Goal: Transaction & Acquisition: Download file/media

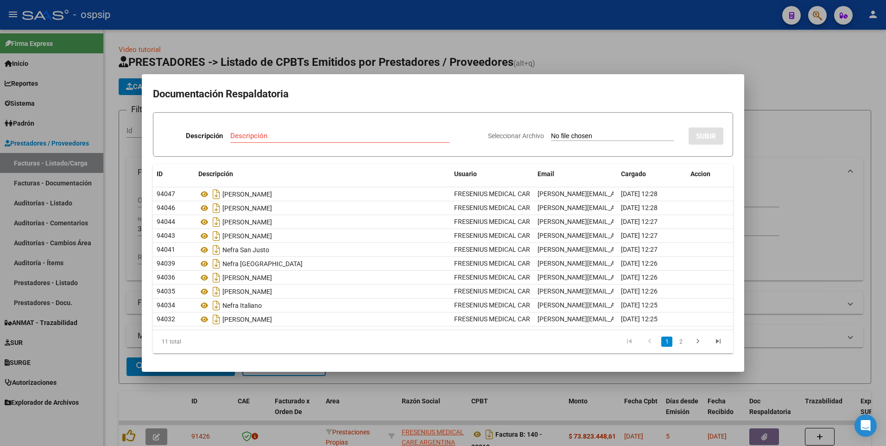
scroll to position [65, 0]
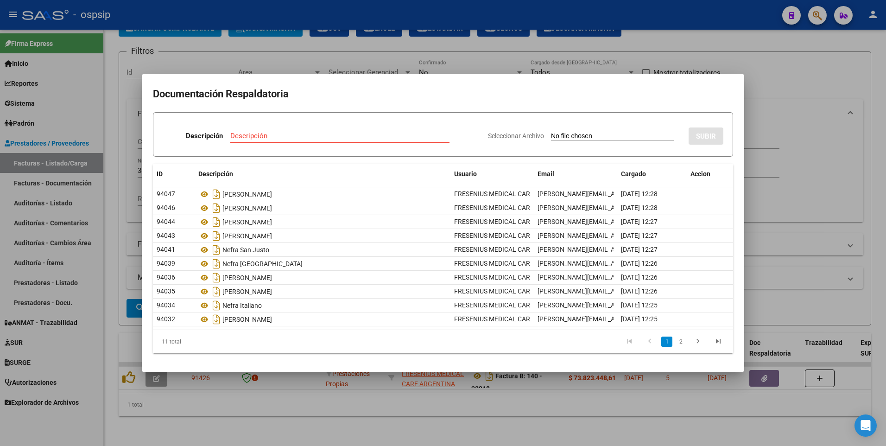
click at [432, 26] on div at bounding box center [443, 223] width 886 height 446
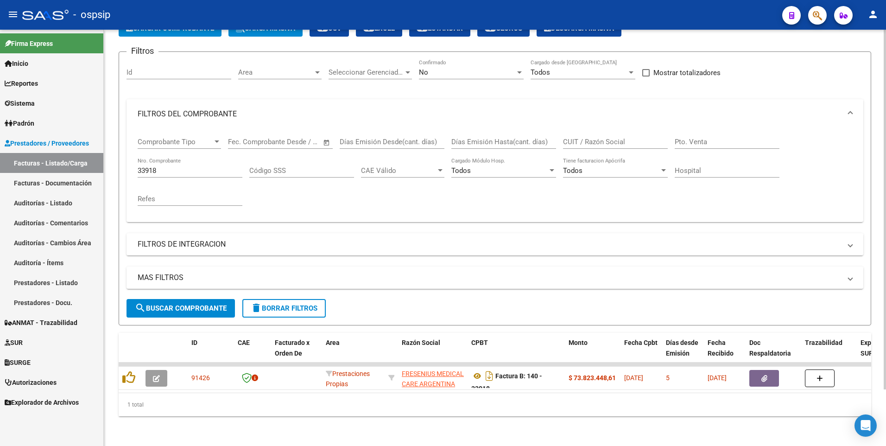
click at [477, 68] on div "No" at bounding box center [467, 72] width 96 height 8
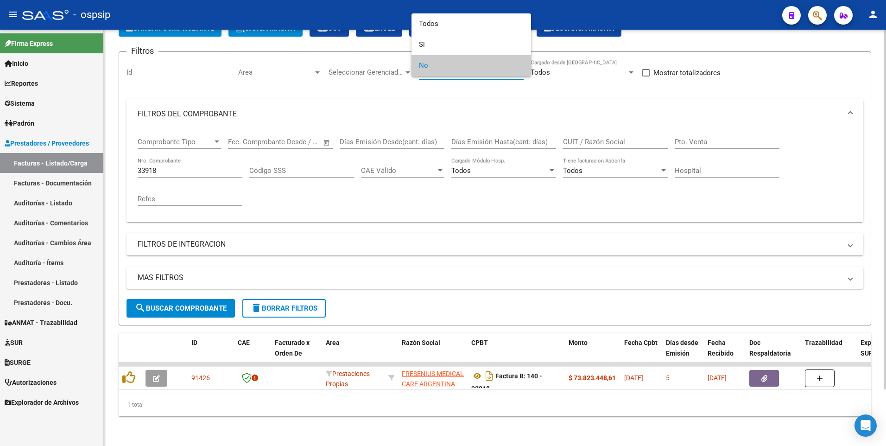
drag, startPoint x: 147, startPoint y: 183, endPoint x: 154, endPoint y: 170, distance: 15.1
click at [150, 180] on div at bounding box center [443, 223] width 886 height 446
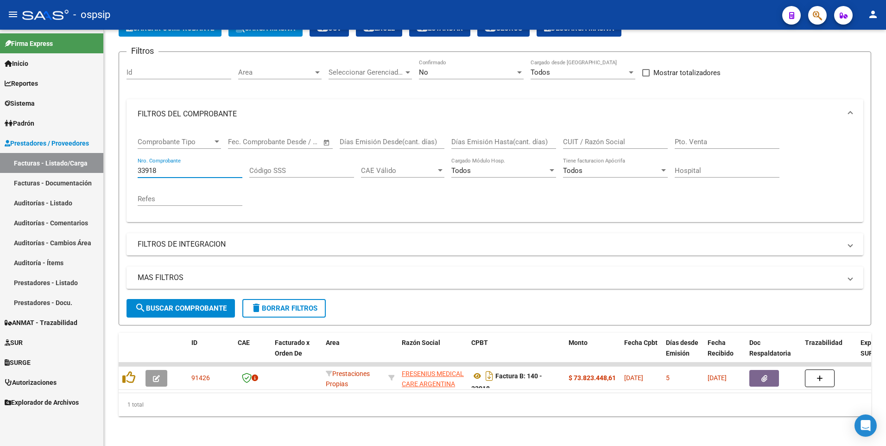
drag, startPoint x: 159, startPoint y: 163, endPoint x: 96, endPoint y: 166, distance: 63.6
click at [96, 166] on mat-sidenav-container "Firma Express Inicio Calendario SSS Instructivos Contacto OS Reportes Egresos D…" at bounding box center [443, 238] width 886 height 416
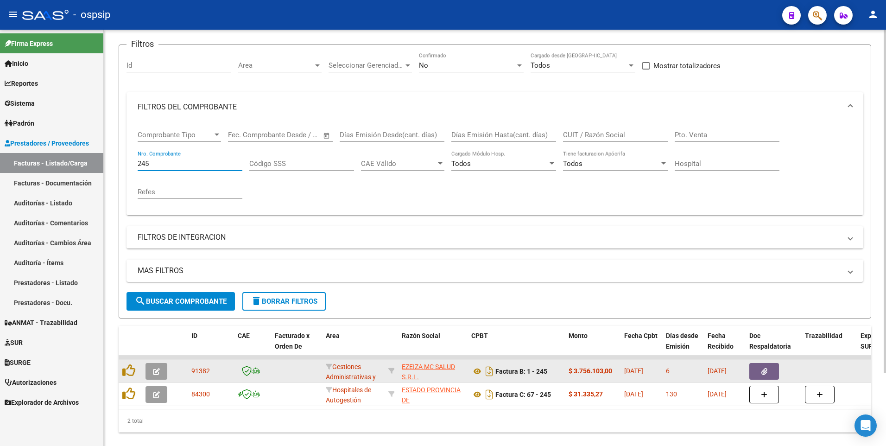
type input "245"
click at [776, 370] on button "button" at bounding box center [765, 371] width 30 height 17
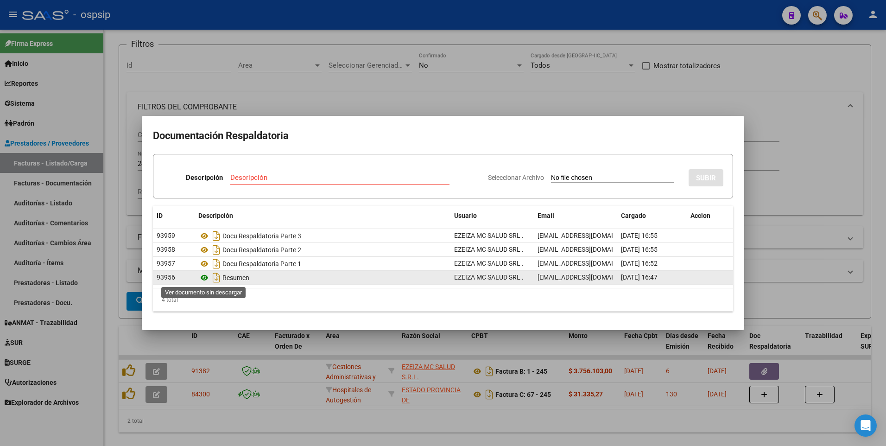
click at [203, 277] on icon at bounding box center [204, 277] width 12 height 11
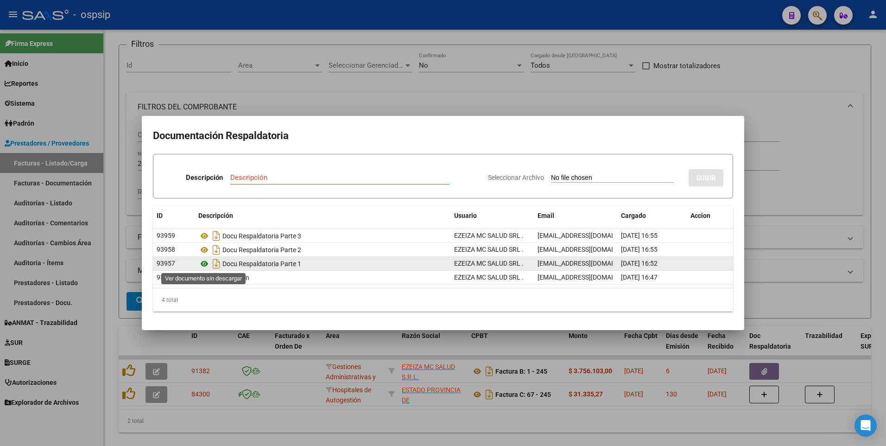
click at [203, 262] on icon at bounding box center [204, 263] width 12 height 11
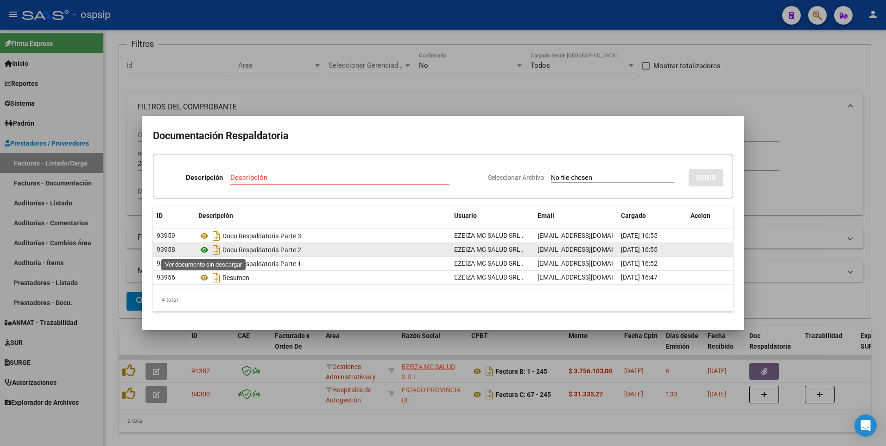
click at [204, 247] on icon at bounding box center [204, 249] width 12 height 11
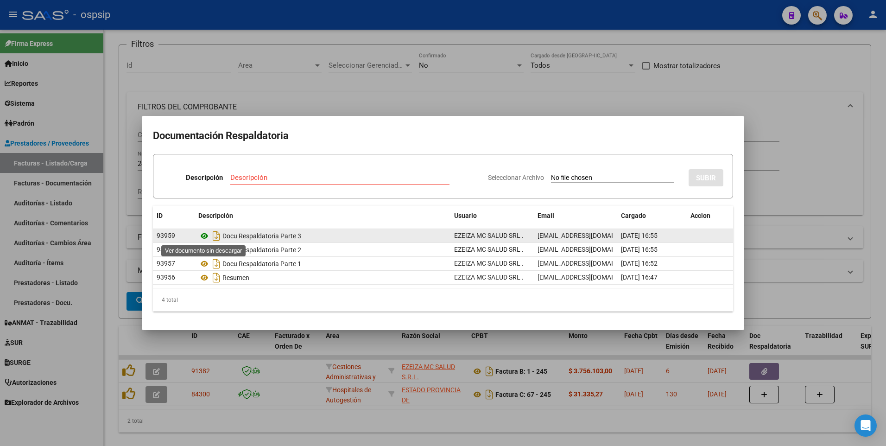
click at [205, 235] on icon at bounding box center [204, 235] width 12 height 11
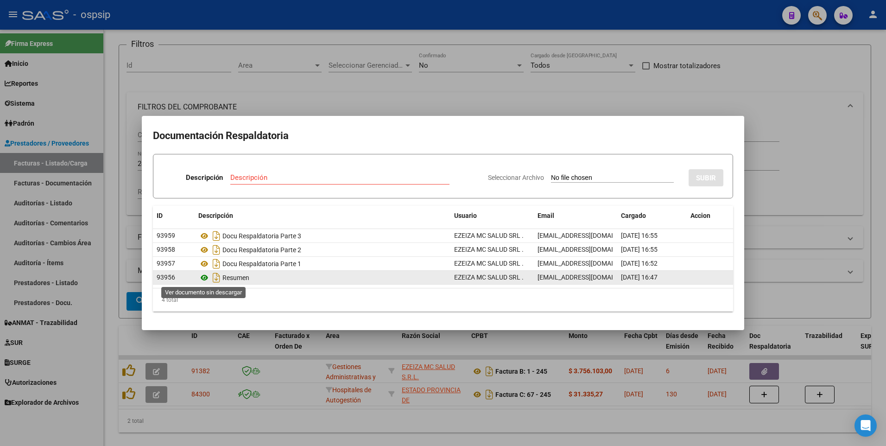
click at [206, 276] on icon at bounding box center [204, 277] width 12 height 11
